Goal: Information Seeking & Learning: Learn about a topic

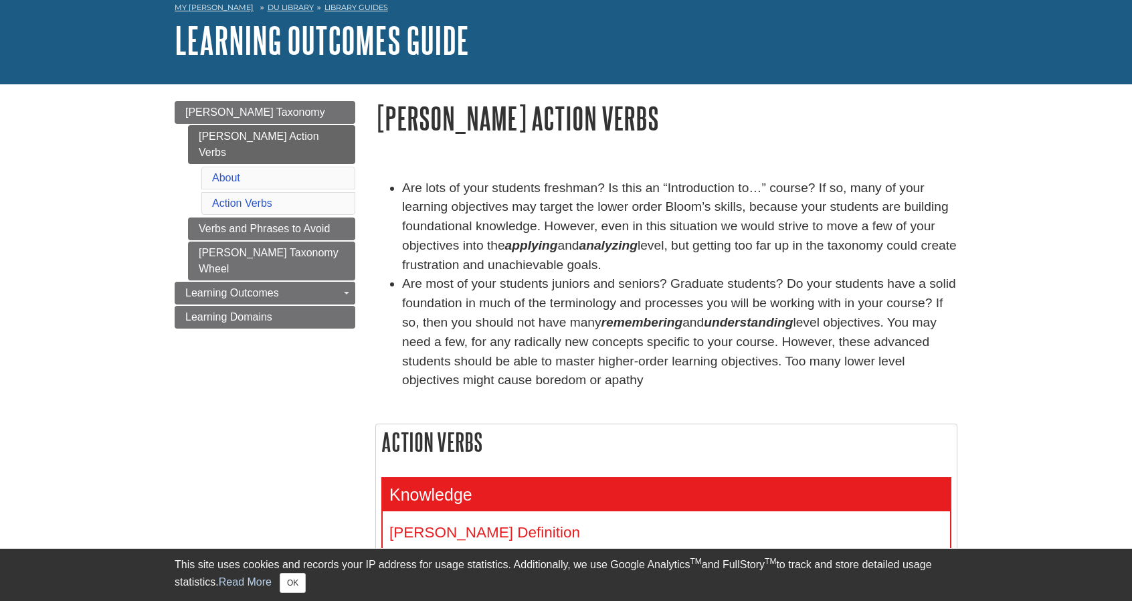
scroll to position [67, 0]
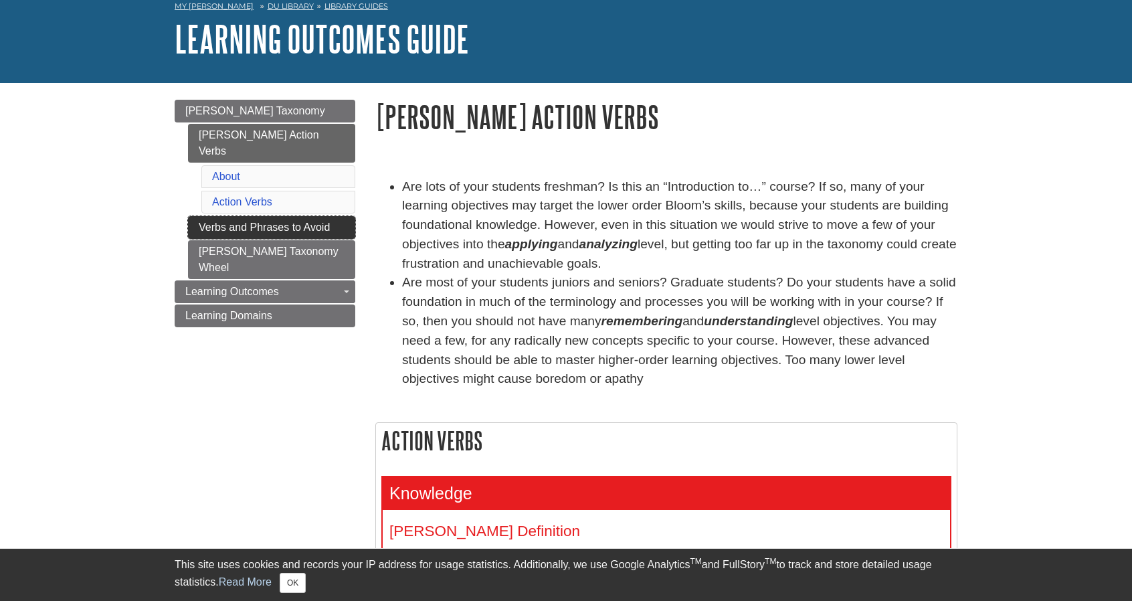
click at [288, 216] on link "Verbs and Phrases to Avoid" at bounding box center [271, 227] width 167 height 23
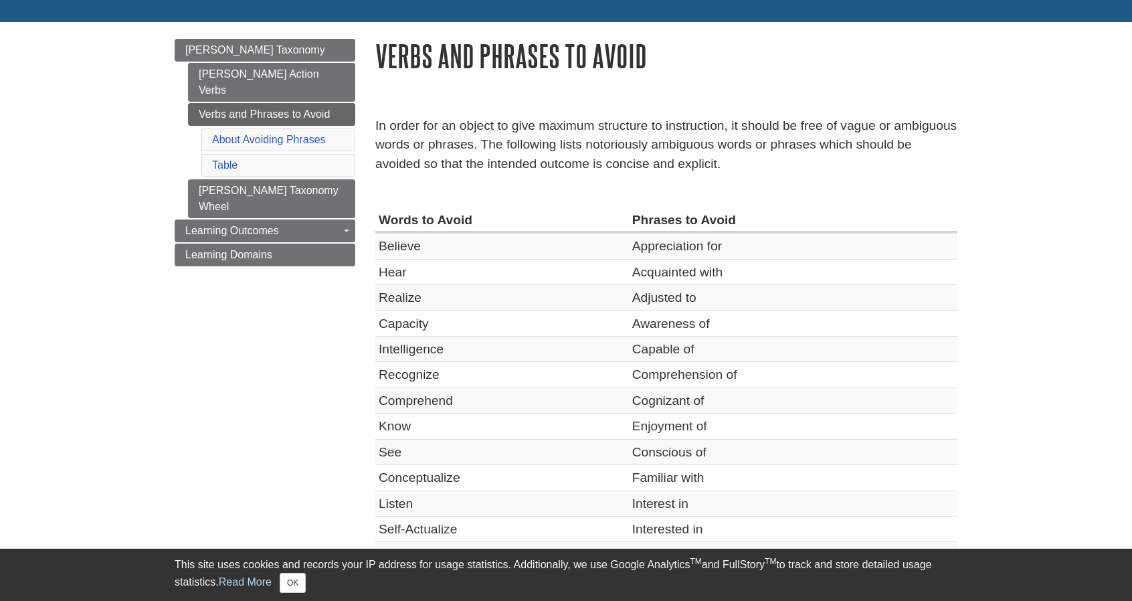
scroll to position [134, 0]
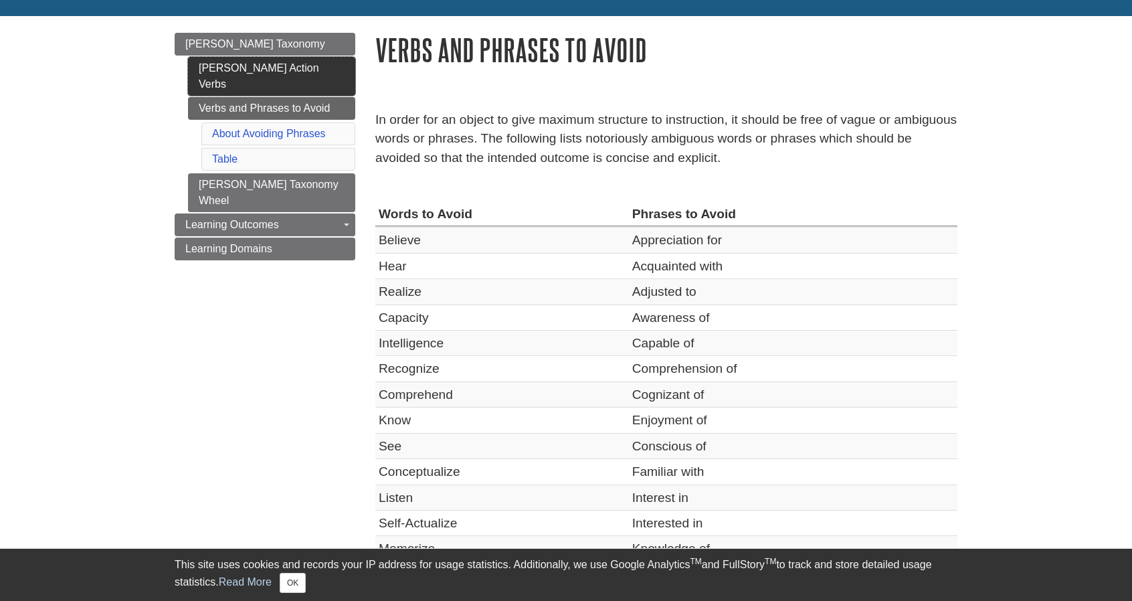
click at [288, 68] on link "[PERSON_NAME] Action Verbs" at bounding box center [271, 76] width 167 height 39
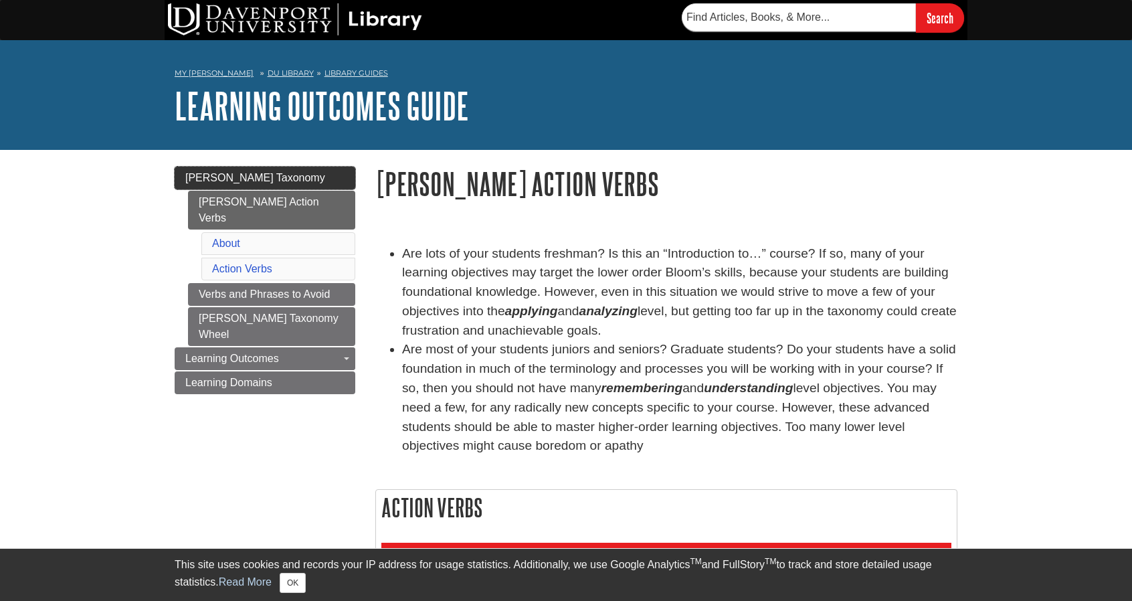
click at [256, 175] on span "[PERSON_NAME] Taxonomy" at bounding box center [255, 177] width 140 height 11
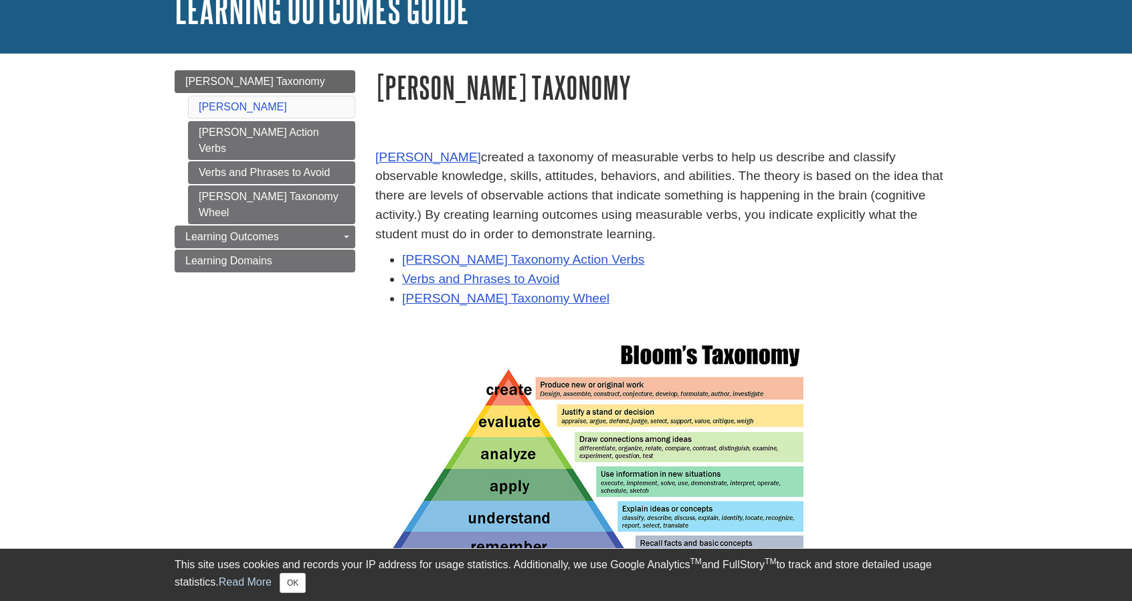
scroll to position [134, 0]
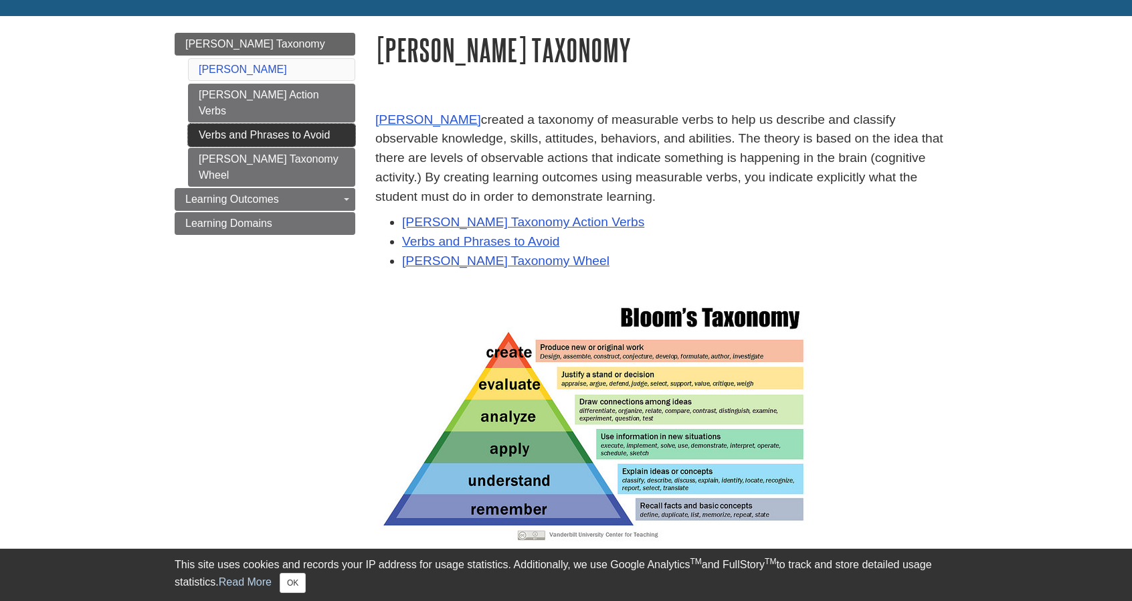
click at [278, 124] on link "Verbs and Phrases to Avoid" at bounding box center [271, 135] width 167 height 23
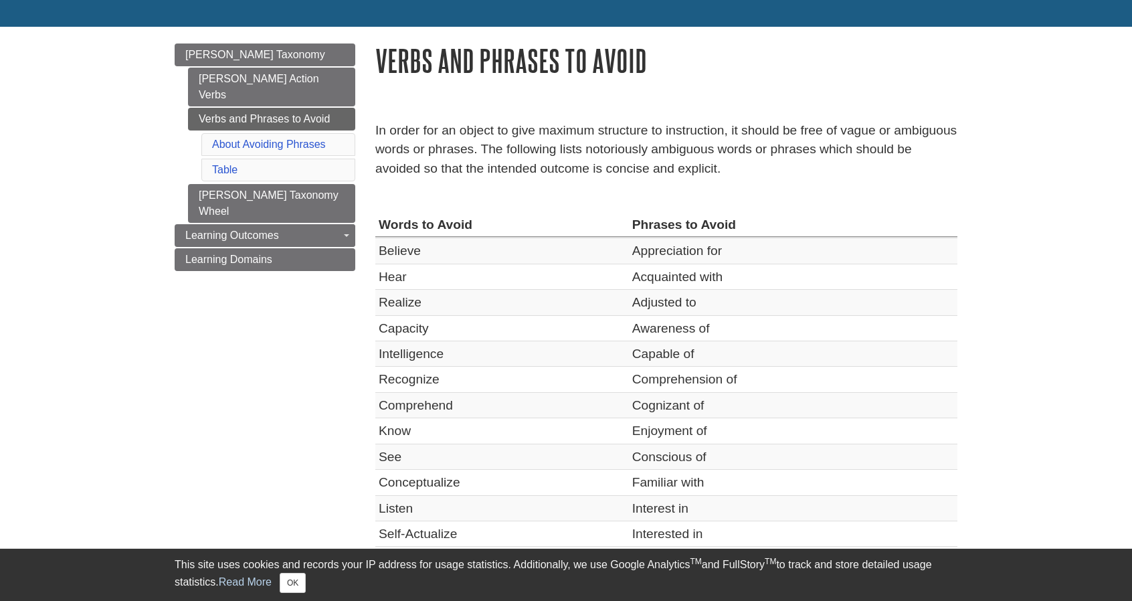
scroll to position [134, 0]
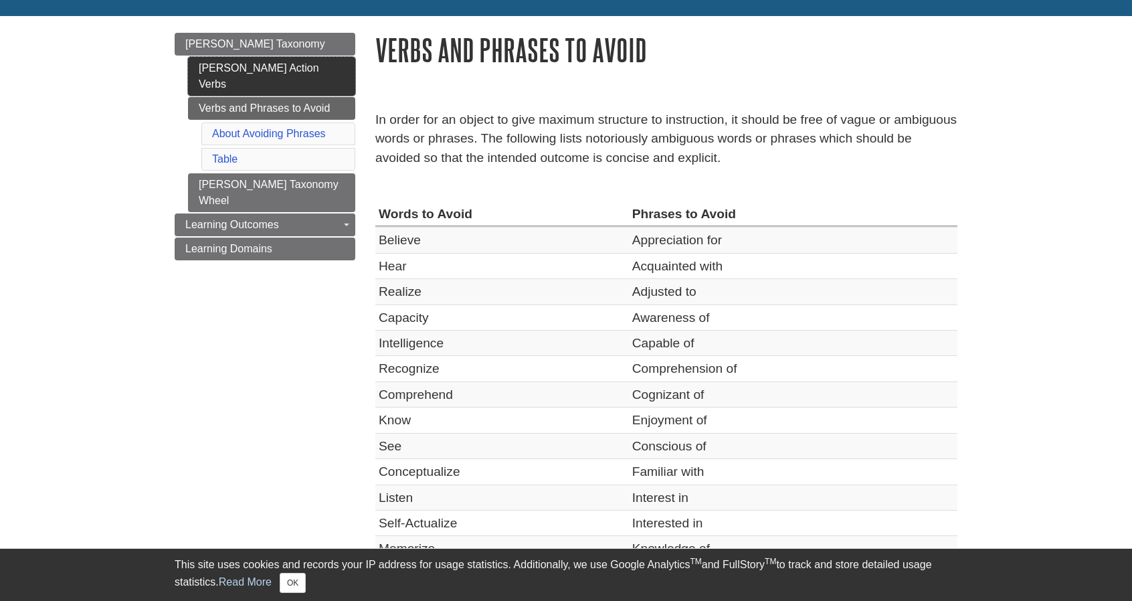
click at [309, 70] on link "[PERSON_NAME] Action Verbs" at bounding box center [271, 76] width 167 height 39
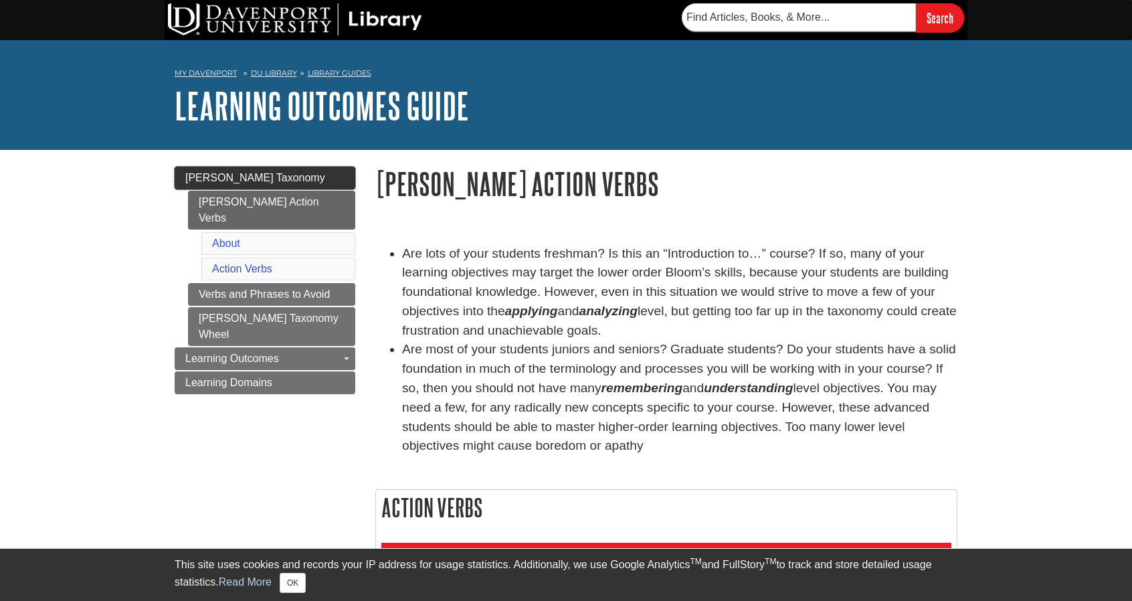
click at [276, 177] on link "[PERSON_NAME] Taxonomy" at bounding box center [265, 178] width 181 height 23
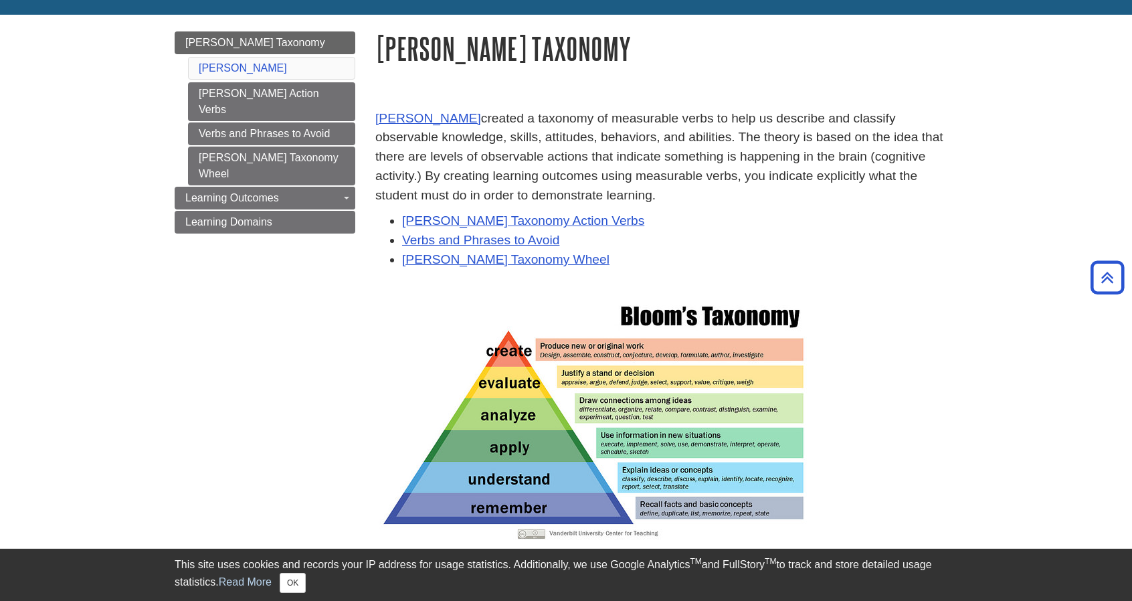
scroll to position [134, 0]
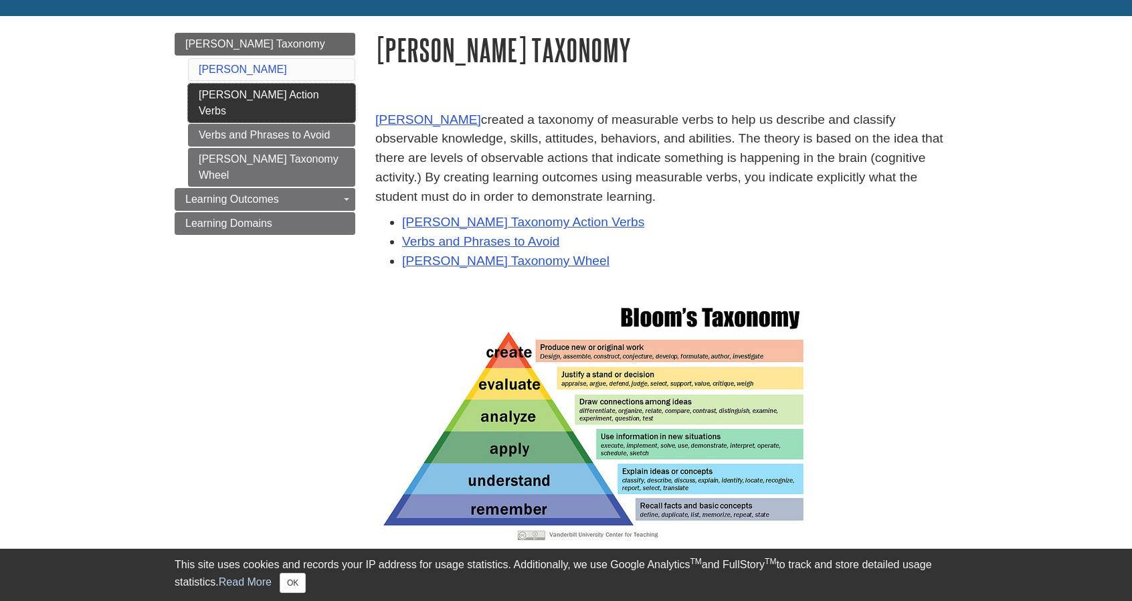
click at [248, 98] on link "[PERSON_NAME] Action Verbs" at bounding box center [271, 103] width 167 height 39
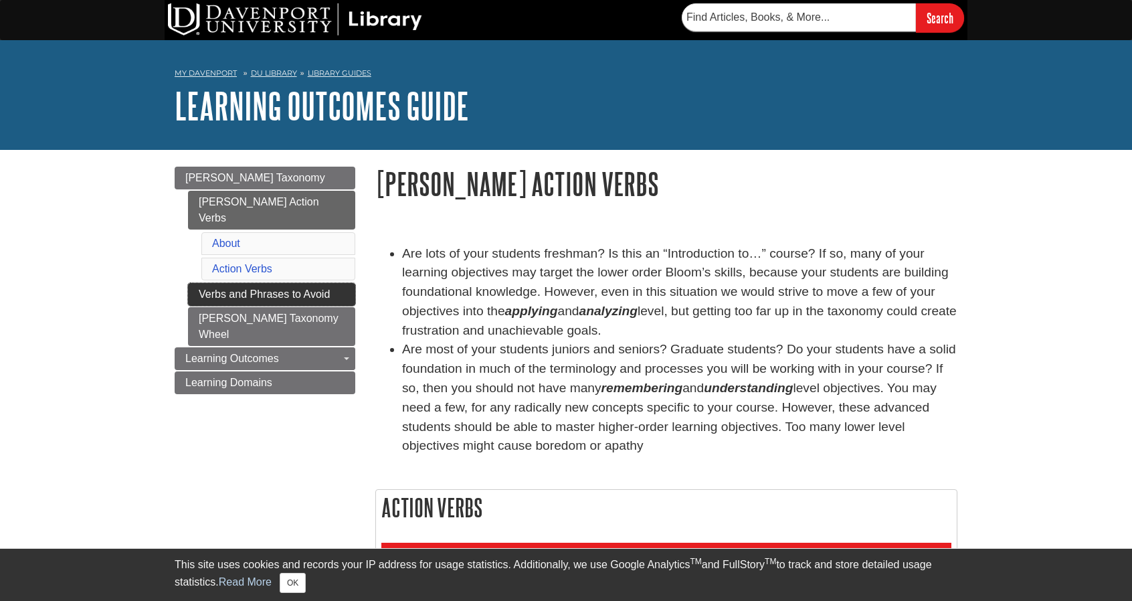
click at [245, 283] on link "Verbs and Phrases to Avoid" at bounding box center [271, 294] width 167 height 23
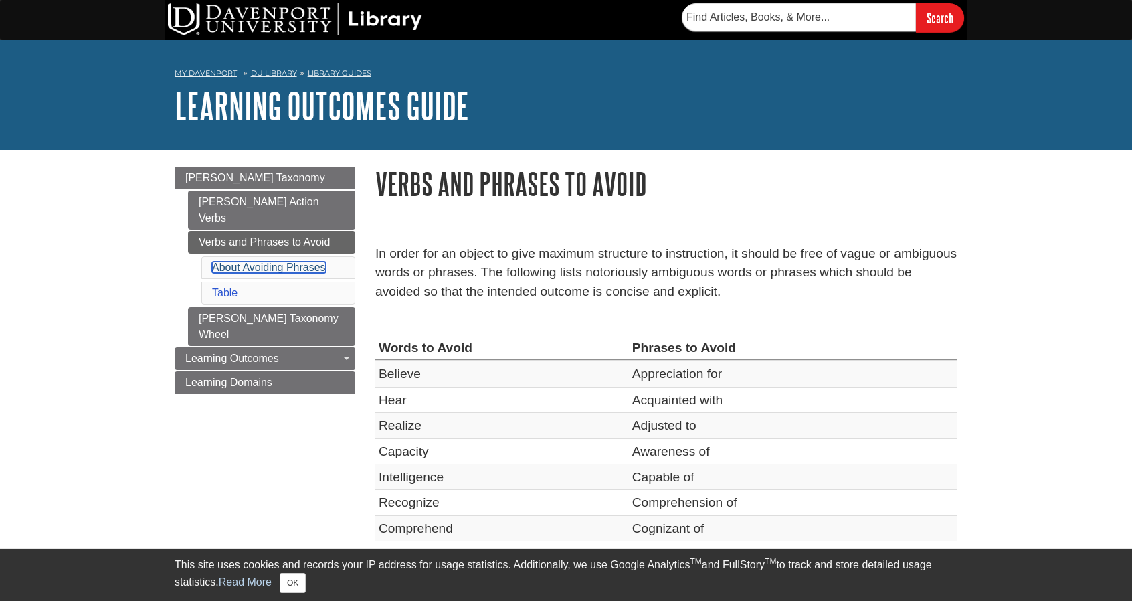
click at [244, 262] on link "About Avoiding Phrases" at bounding box center [269, 267] width 114 height 11
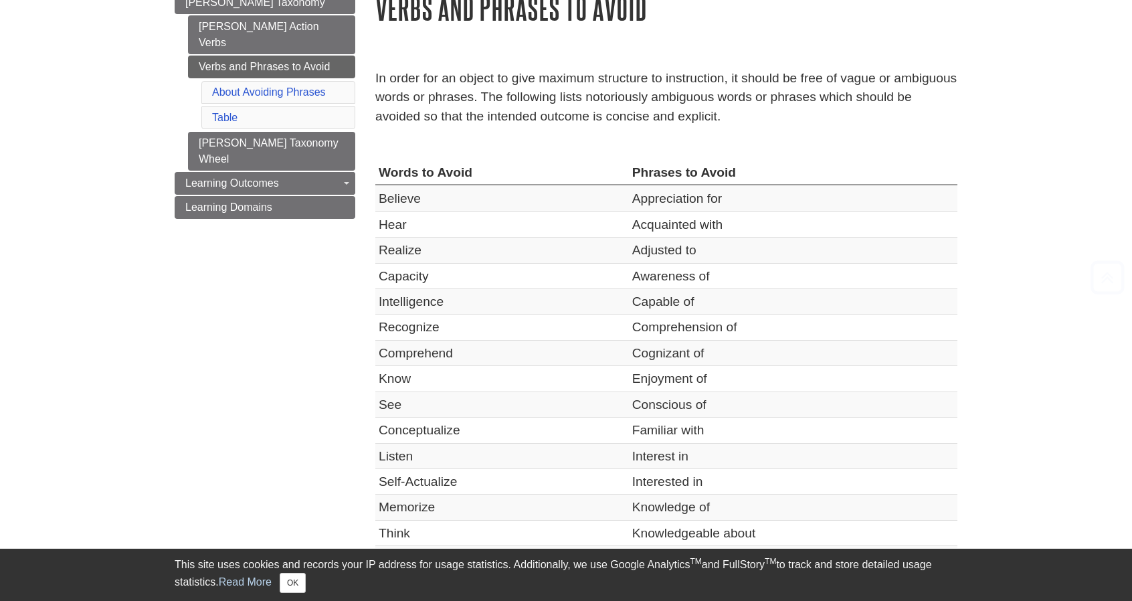
scroll to position [177, 0]
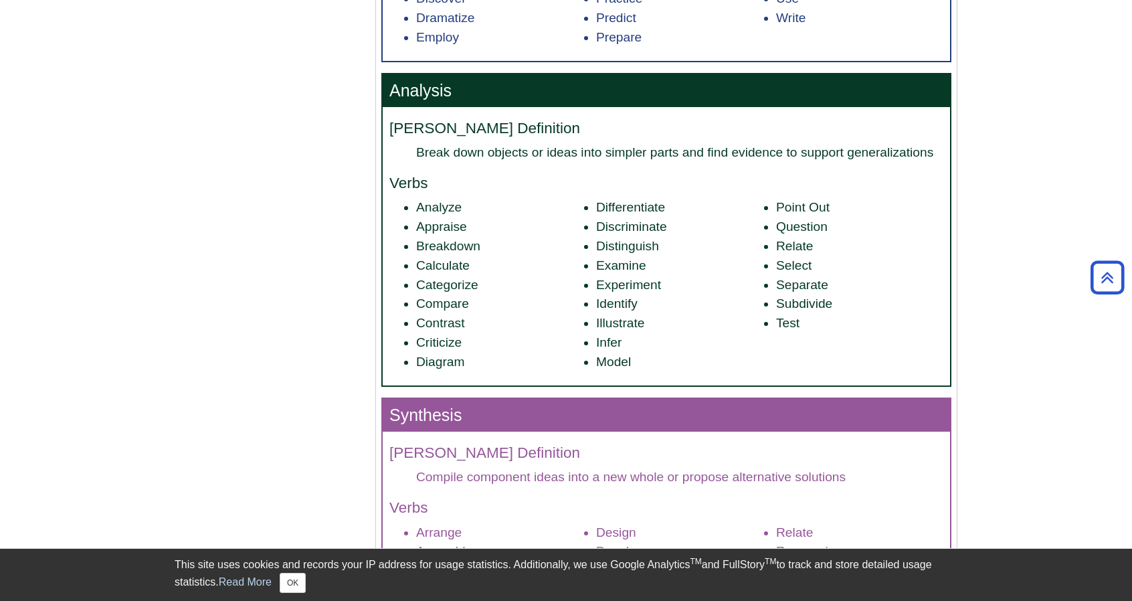
scroll to position [1338, 0]
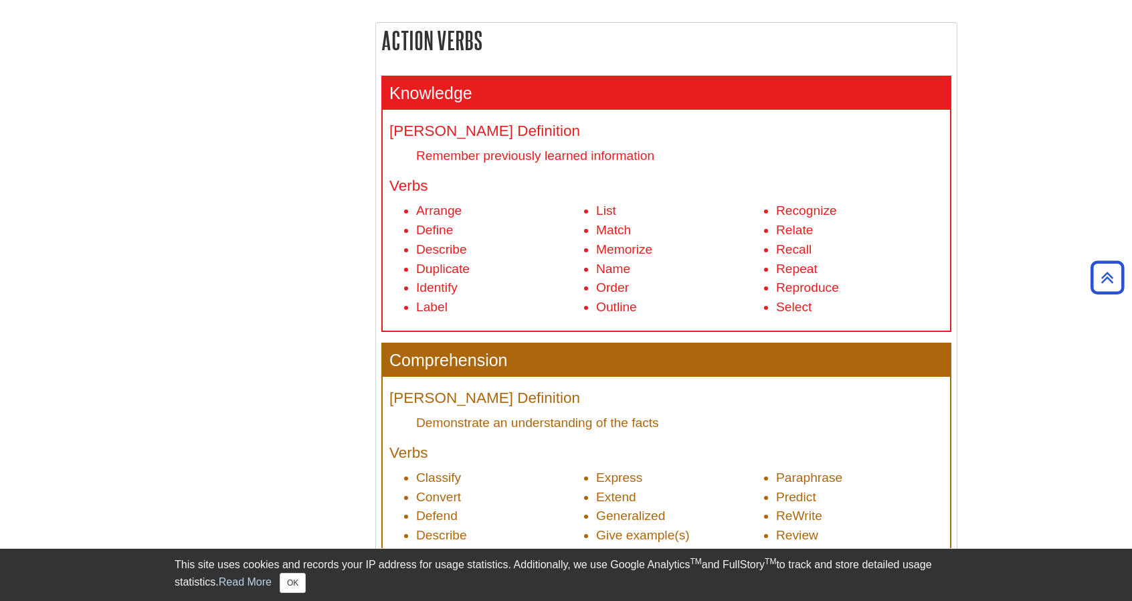
scroll to position [468, 0]
